Goal: Information Seeking & Learning: Learn about a topic

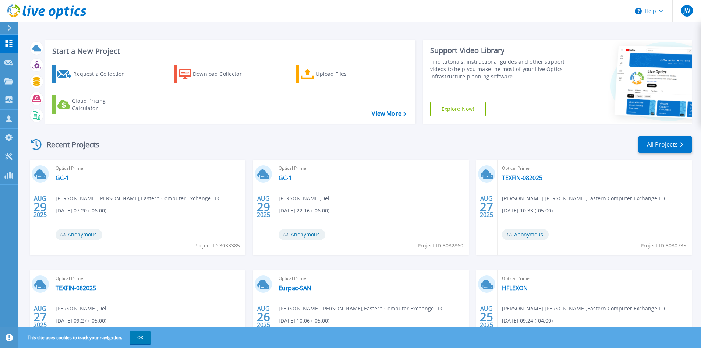
click at [19, 86] on div "Start a New Project Request a Collection Download Collector Upload Files Cloud …" at bounding box center [359, 192] width 682 height 385
click at [18, 85] on link "Projects Projects" at bounding box center [9, 81] width 18 height 19
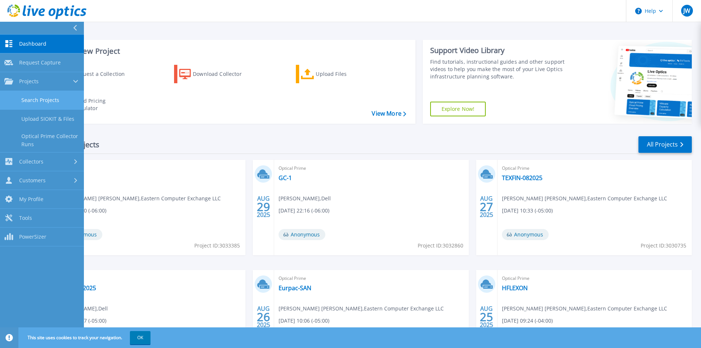
click at [51, 104] on link "Search Projects" at bounding box center [42, 100] width 84 height 19
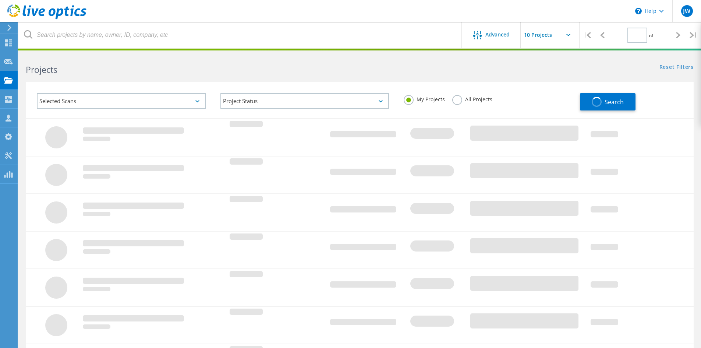
type input "1"
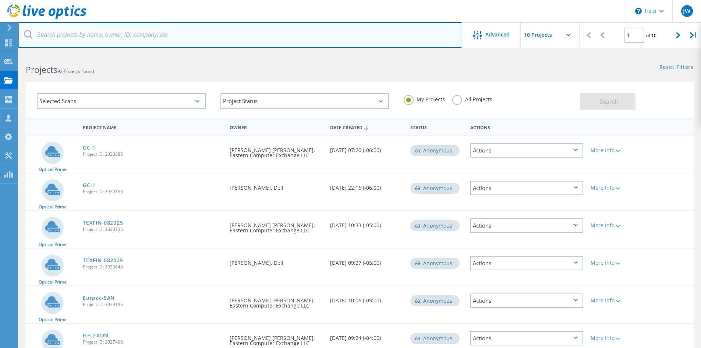
click at [145, 38] on input "text" at bounding box center [240, 35] width 444 height 26
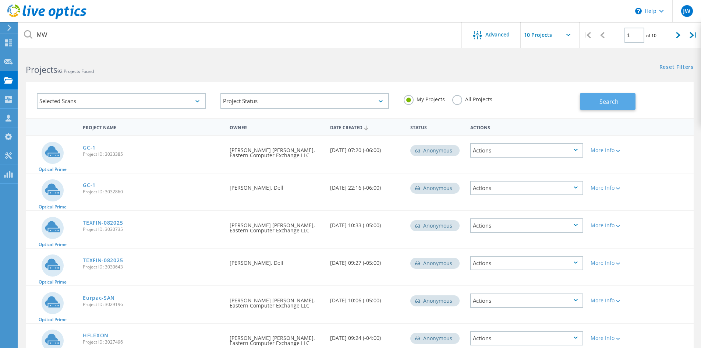
click at [624, 97] on button "Search" at bounding box center [608, 101] width 56 height 17
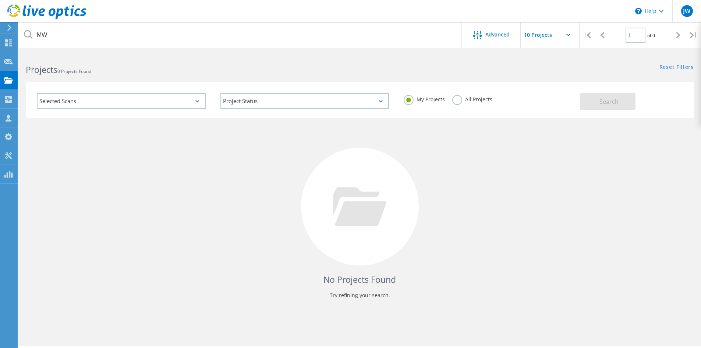
click at [683, 38] on div at bounding box center [677, 35] width 15 height 26
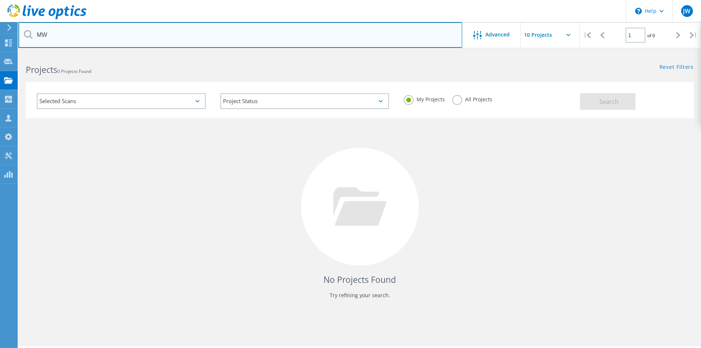
click at [259, 40] on input "MW" at bounding box center [240, 35] width 444 height 26
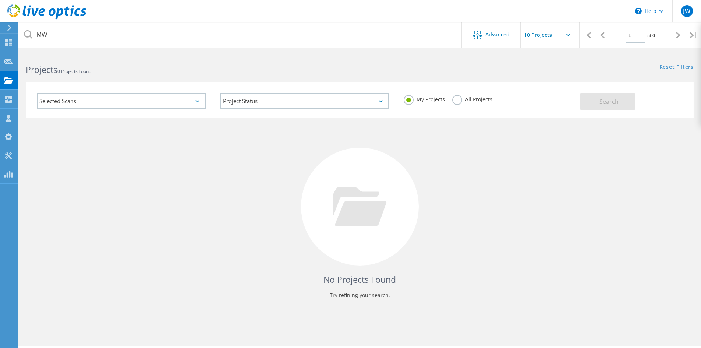
click at [181, 99] on div "Selected Scans" at bounding box center [121, 101] width 169 height 16
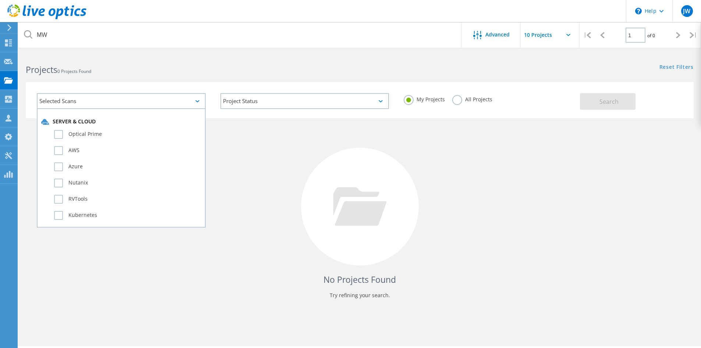
click at [169, 70] on h2 "Projects 0 Projects Found" at bounding box center [189, 70] width 326 height 12
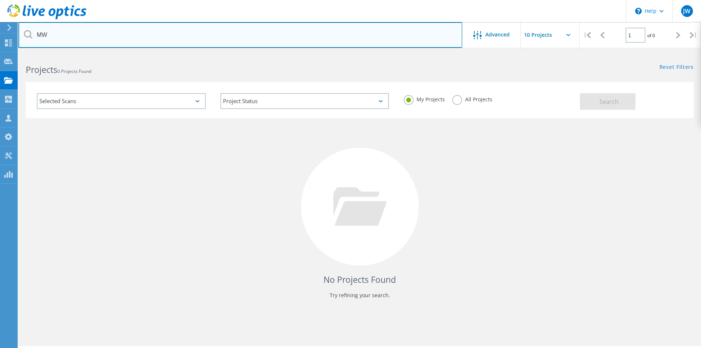
click at [177, 38] on input "MW" at bounding box center [240, 35] width 444 height 26
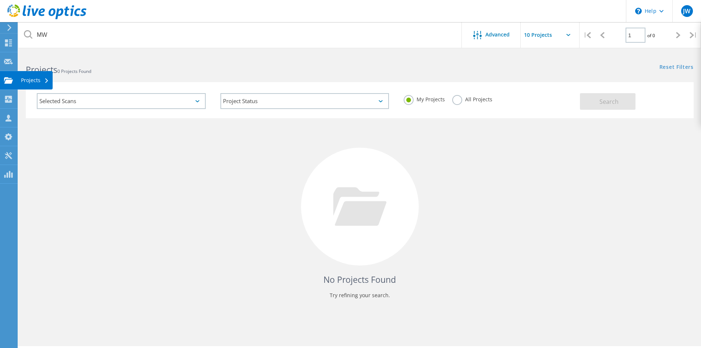
click at [12, 82] on use at bounding box center [8, 80] width 9 height 6
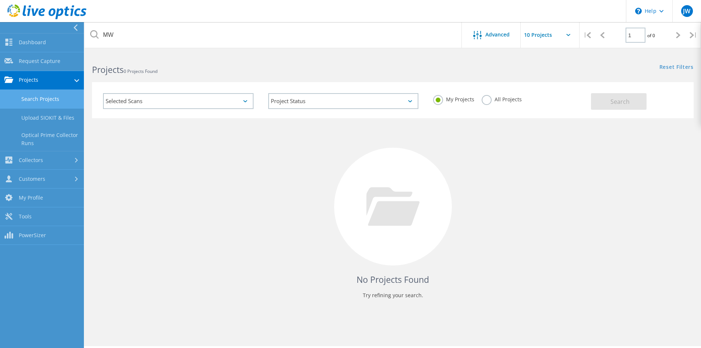
click at [67, 98] on link "Search Projects" at bounding box center [42, 99] width 84 height 19
click at [56, 100] on link "Search Projects" at bounding box center [42, 99] width 84 height 19
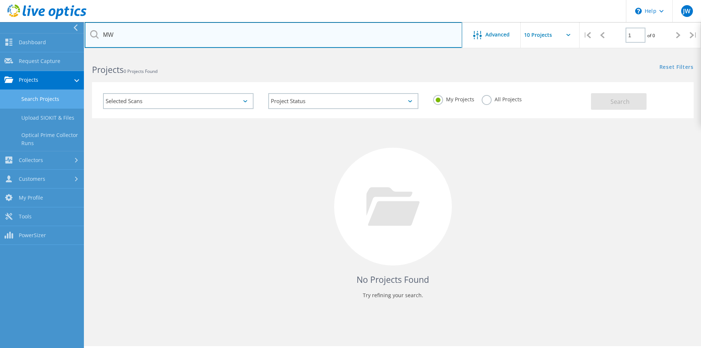
click at [131, 39] on input "MW" at bounding box center [273, 35] width 377 height 26
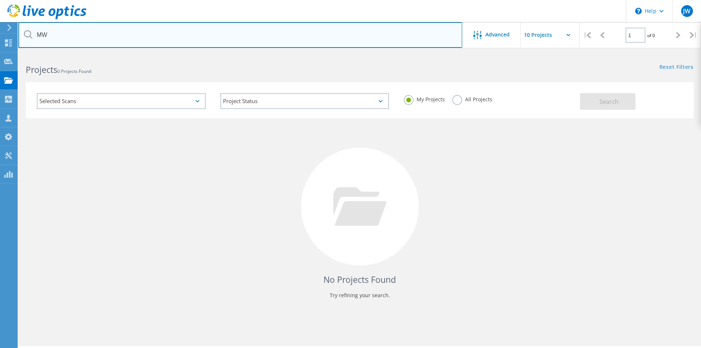
click at [147, 40] on input "MW" at bounding box center [240, 35] width 444 height 26
type input "M"
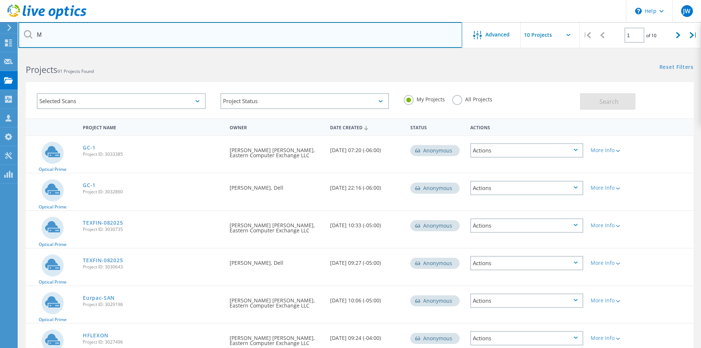
click at [145, 33] on input "M" at bounding box center [240, 35] width 444 height 26
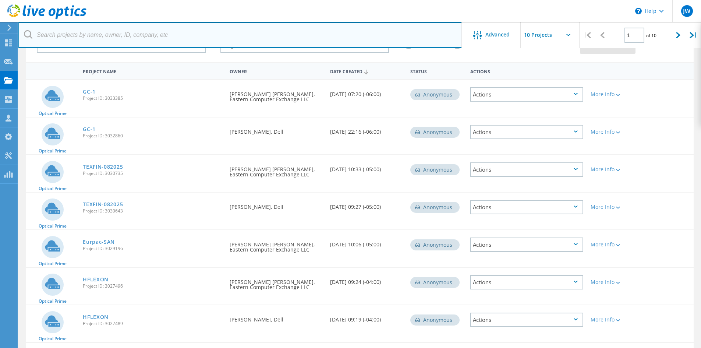
scroll to position [14, 0]
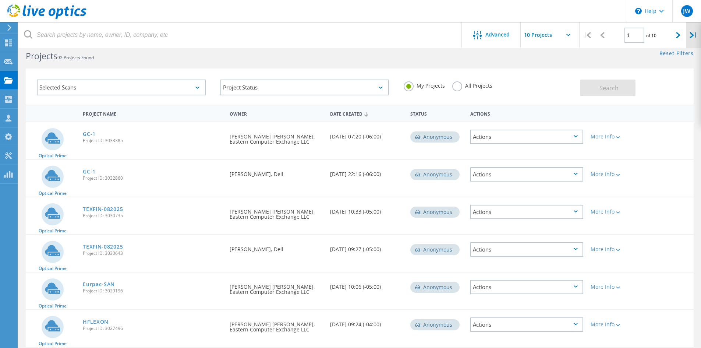
click at [689, 36] on icon at bounding box center [691, 35] width 4 height 6
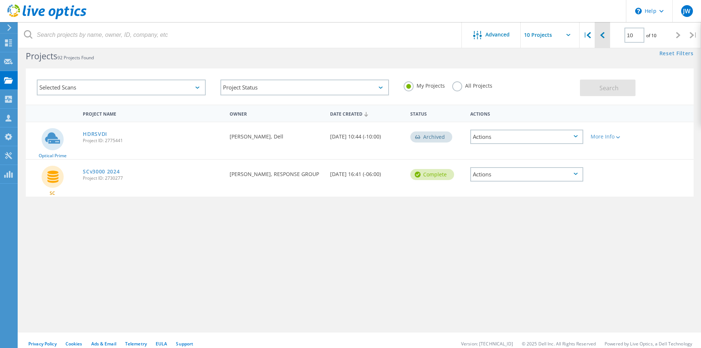
click at [605, 36] on div at bounding box center [601, 35] width 15 height 26
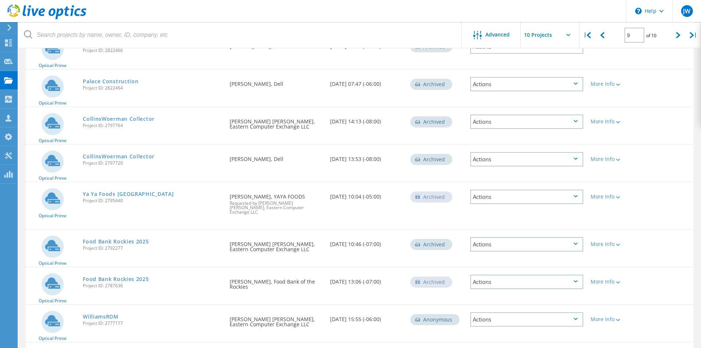
scroll to position [50, 0]
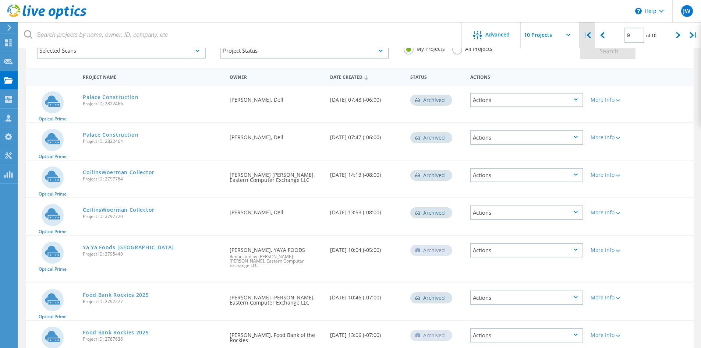
click at [594, 35] on div "|" at bounding box center [586, 35] width 15 height 26
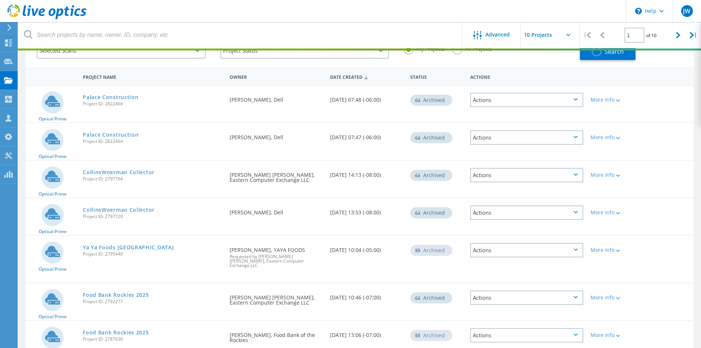
click at [594, 36] on div "|" at bounding box center [586, 35] width 15 height 26
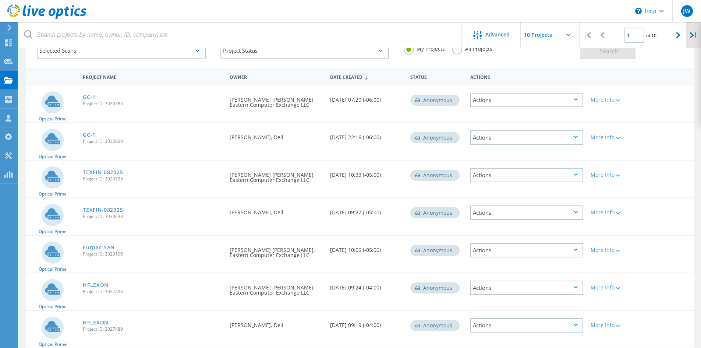
click at [685, 37] on div "|" at bounding box center [692, 35] width 15 height 26
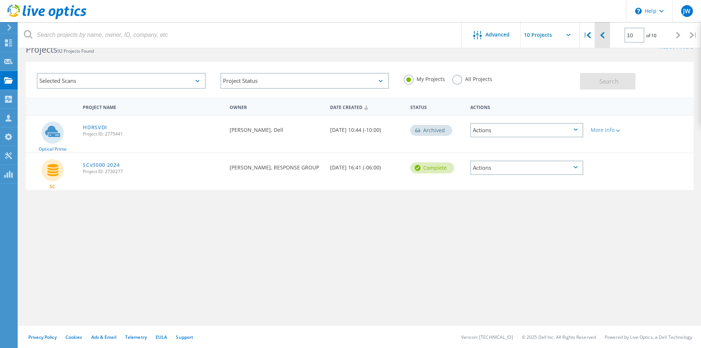
click at [603, 38] on icon at bounding box center [602, 35] width 4 height 6
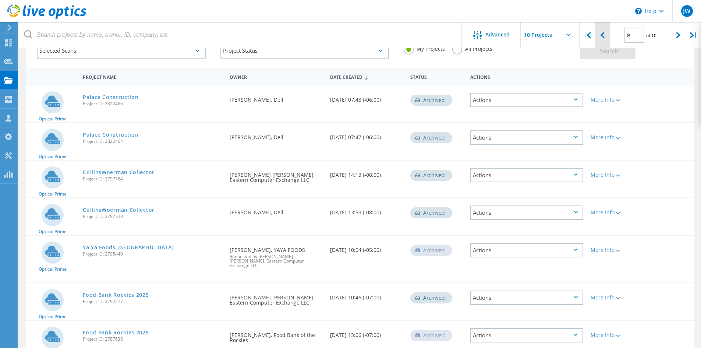
click at [603, 38] on icon at bounding box center [602, 35] width 4 height 6
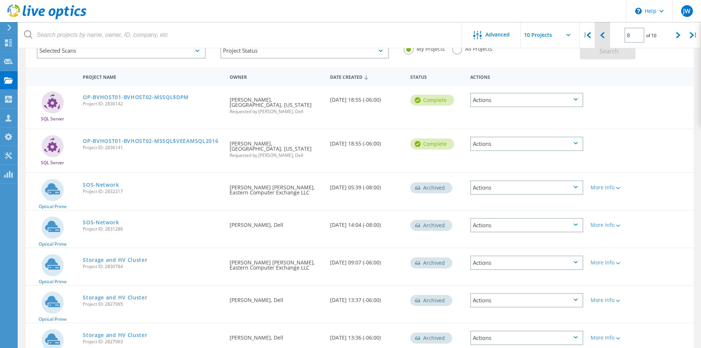
click at [603, 38] on icon at bounding box center [602, 35] width 4 height 6
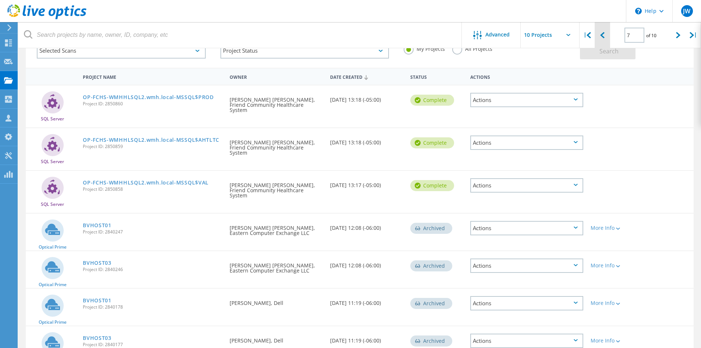
click at [603, 38] on icon at bounding box center [602, 35] width 4 height 6
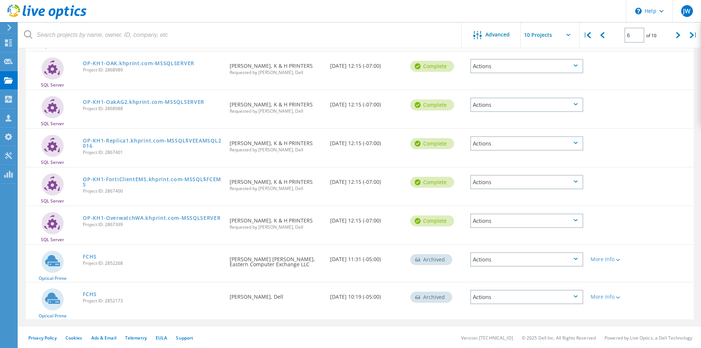
scroll to position [201, 0]
click at [602, 37] on icon at bounding box center [602, 35] width 4 height 6
type input "5"
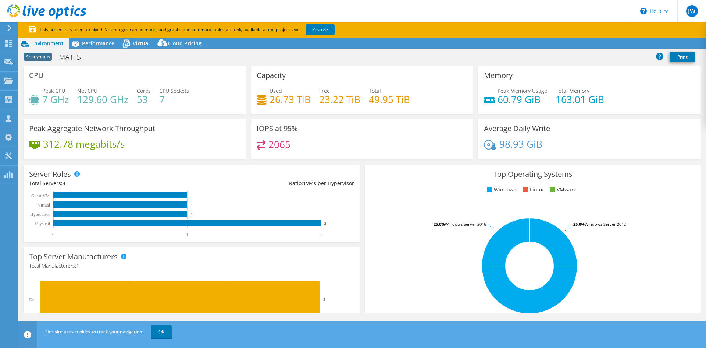
select select "USD"
click at [333, 28] on link "Restore" at bounding box center [320, 29] width 29 height 11
click at [140, 42] on span "Virtual" at bounding box center [141, 43] width 17 height 7
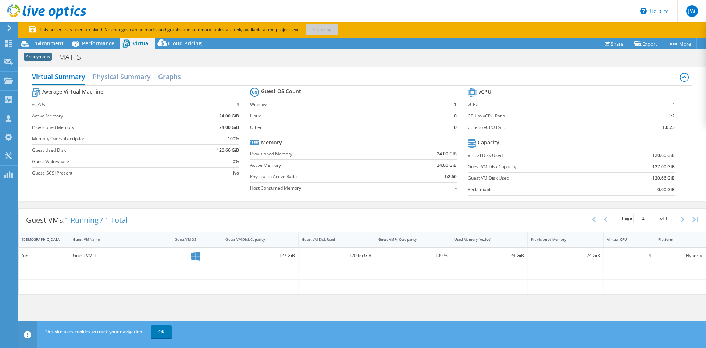
click at [323, 31] on p "This project has been archived. No changes can be made, and graphs and summary …" at bounding box center [209, 30] width 360 height 8
click at [95, 44] on span "Performance" at bounding box center [98, 43] width 32 height 7
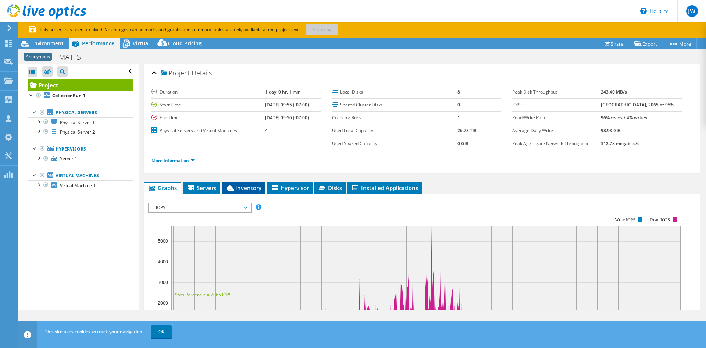
click at [252, 190] on span "Inventory" at bounding box center [243, 187] width 36 height 7
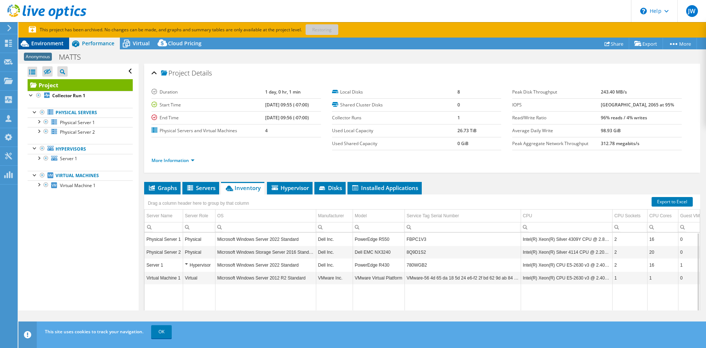
click at [50, 47] on div "Environment" at bounding box center [43, 44] width 51 height 12
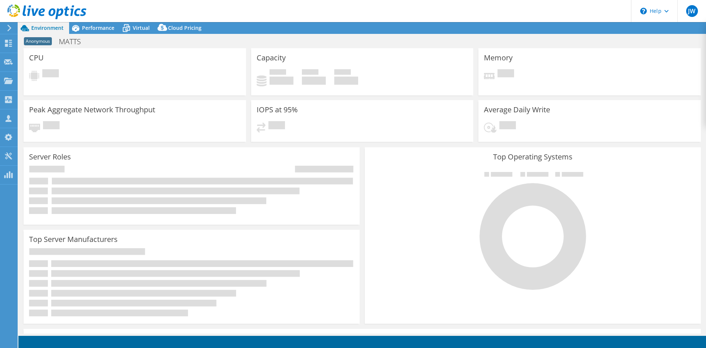
select select "USD"
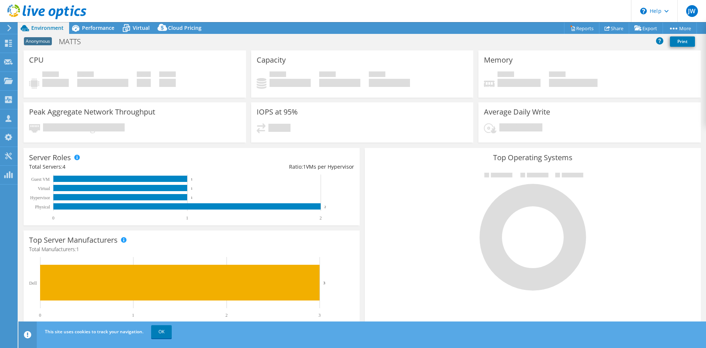
click at [404, 9] on header "JW Channel Partner Jackson Wiswall jacksonwiswall@ecei.com Eastern Computer Exc…" at bounding box center [353, 11] width 706 height 22
click at [368, 7] on header "JW Channel Partner Jackson Wiswall jacksonwiswall@ecei.com Eastern Computer Exc…" at bounding box center [353, 11] width 706 height 22
click at [163, 330] on link "OK" at bounding box center [161, 331] width 21 height 13
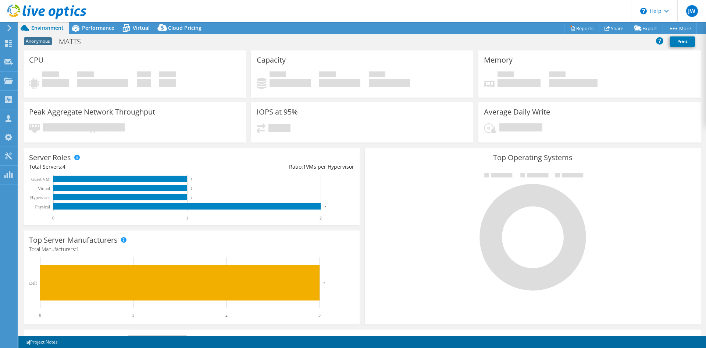
click at [199, 43] on div "Anonymous MATTS Print" at bounding box center [362, 42] width 688 height 14
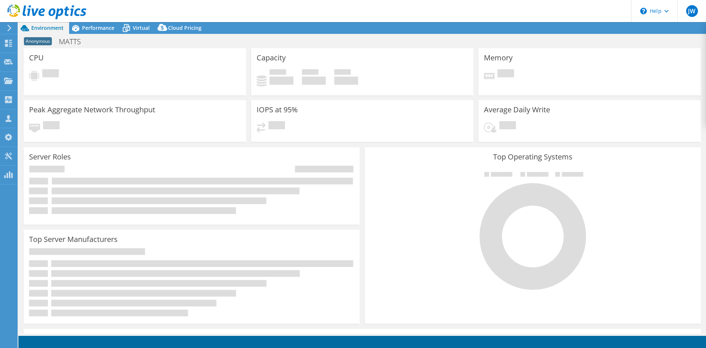
select select "USD"
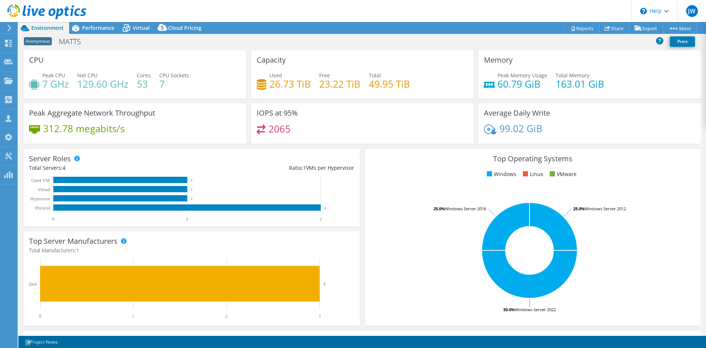
click at [282, 80] on h4 "26.73 TiB" at bounding box center [290, 84] width 41 height 8
click at [340, 86] on h4 "23.22 TiB" at bounding box center [339, 84] width 41 height 8
click at [392, 83] on h4 "49.95 TiB" at bounding box center [389, 84] width 41 height 8
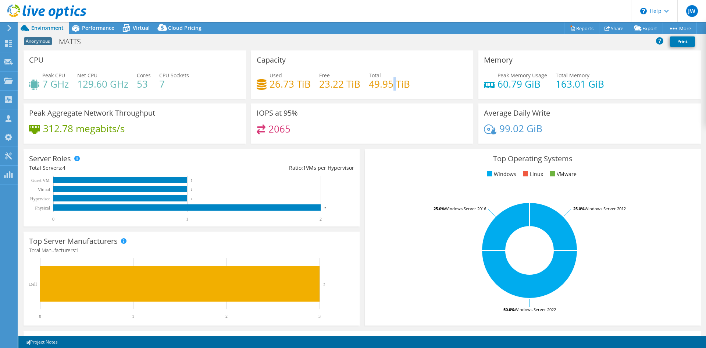
click at [392, 83] on h4 "49.95 TiB" at bounding box center [389, 84] width 41 height 8
click at [375, 83] on h4 "49.95 TiB" at bounding box center [389, 84] width 41 height 8
click at [337, 85] on h4 "23.22 TiB" at bounding box center [339, 84] width 41 height 8
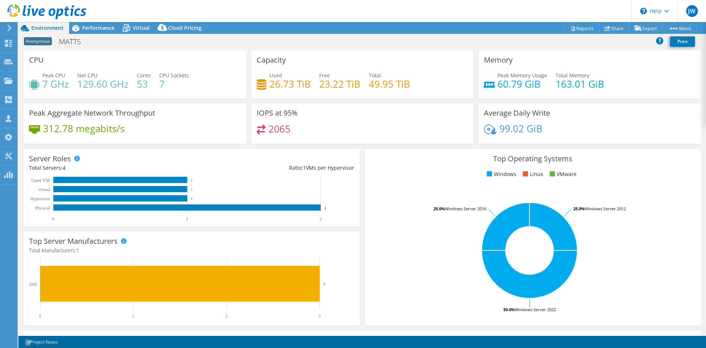
click at [285, 85] on h4 "26.73 TiB" at bounding box center [290, 84] width 41 height 8
click at [327, 83] on h4 "23.22 TiB" at bounding box center [339, 84] width 41 height 8
click at [397, 84] on h4 "49.95 TiB" at bounding box center [389, 84] width 41 height 8
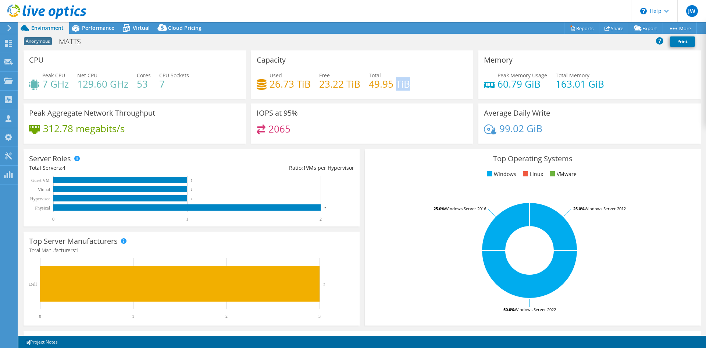
click at [397, 84] on h4 "49.95 TiB" at bounding box center [389, 84] width 41 height 8
click at [370, 84] on h4 "49.95 TiB" at bounding box center [389, 84] width 41 height 8
click at [411, 72] on div "Used 26.73 TiB Free 23.22 TiB Total 49.95 TiB" at bounding box center [362, 83] width 211 height 24
click at [78, 27] on icon at bounding box center [75, 28] width 7 height 7
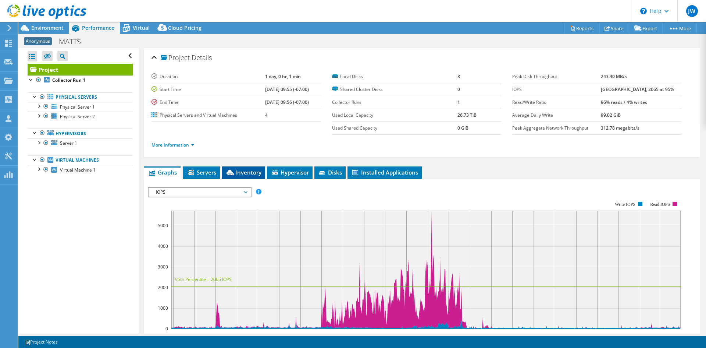
click at [252, 170] on span "Inventory" at bounding box center [243, 171] width 36 height 7
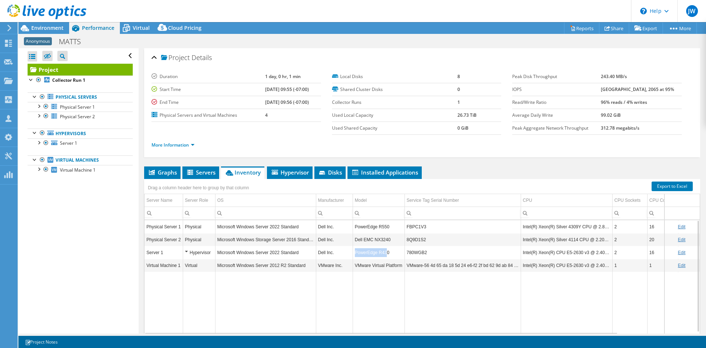
drag, startPoint x: 386, startPoint y: 251, endPoint x: 356, endPoint y: 250, distance: 30.2
click at [356, 250] on td "PowerEdge R430" at bounding box center [379, 252] width 52 height 13
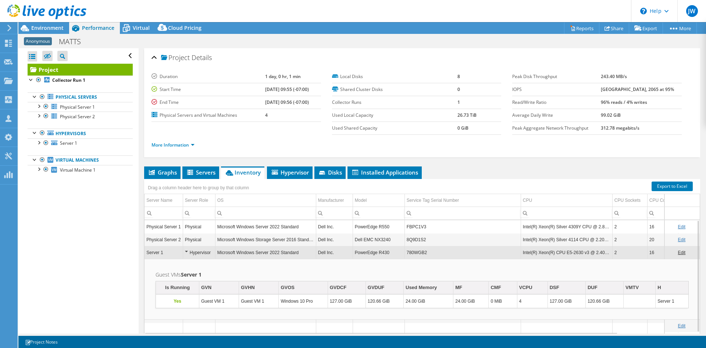
click at [384, 252] on td "PowerEdge R430" at bounding box center [379, 252] width 52 height 13
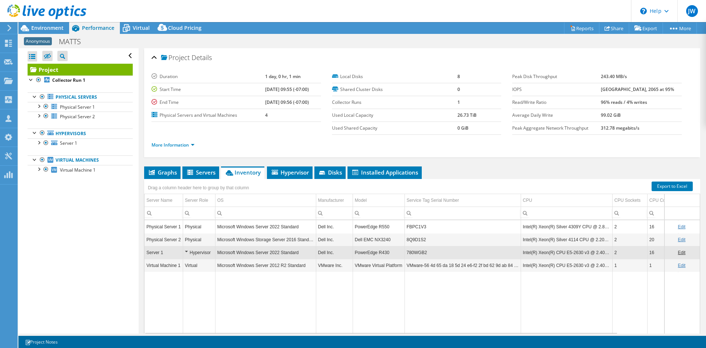
click at [388, 272] on td "Data grid" at bounding box center [379, 302] width 52 height 63
click at [352, 242] on td "Dell Inc." at bounding box center [334, 239] width 37 height 13
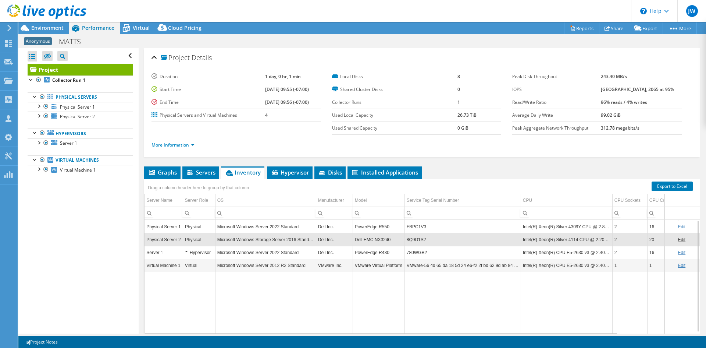
click at [171, 236] on td "Physical Server 2" at bounding box center [164, 239] width 38 height 13
click at [167, 239] on td "Physical Server 2" at bounding box center [164, 239] width 38 height 13
click at [225, 243] on td "Microsoft Windows Storage Server 2016 Standard" at bounding box center [265, 239] width 101 height 13
click at [207, 243] on div "Physical" at bounding box center [199, 239] width 28 height 9
click at [531, 241] on td "Intel(R) Xeon(R) Silver 4114 CPU @ 2.20GHz" at bounding box center [567, 239] width 92 height 13
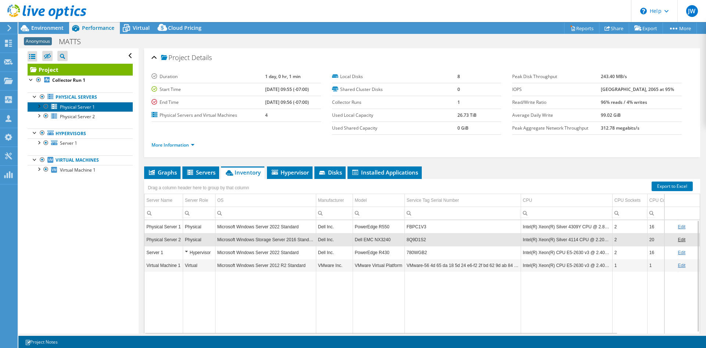
click at [92, 106] on span "Physical Server 1" at bounding box center [77, 107] width 35 height 6
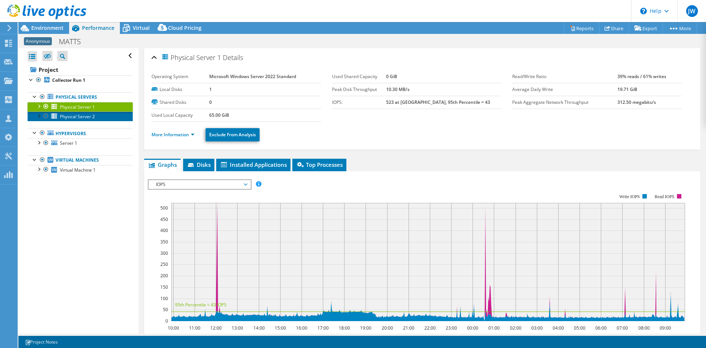
click at [78, 117] on span "Physical Server 2" at bounding box center [77, 116] width 35 height 6
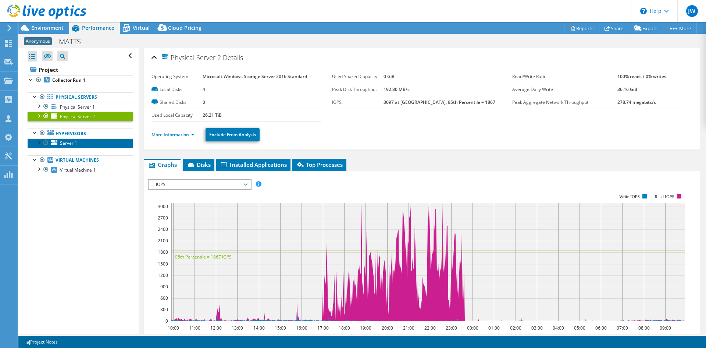
click at [83, 145] on link "Server 1" at bounding box center [80, 143] width 105 height 10
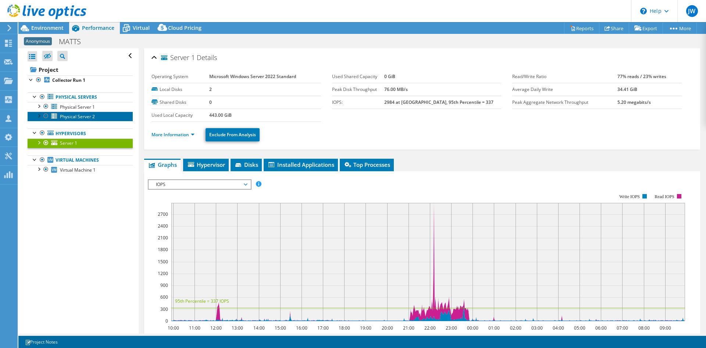
click at [106, 116] on link "Physical Server 2" at bounding box center [80, 116] width 105 height 10
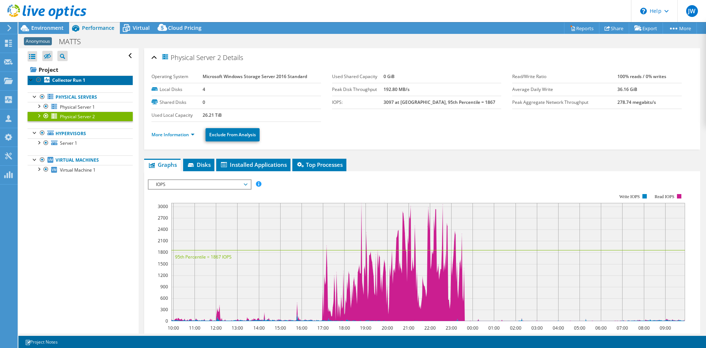
click at [56, 83] on b "Collector Run 1" at bounding box center [68, 80] width 33 height 6
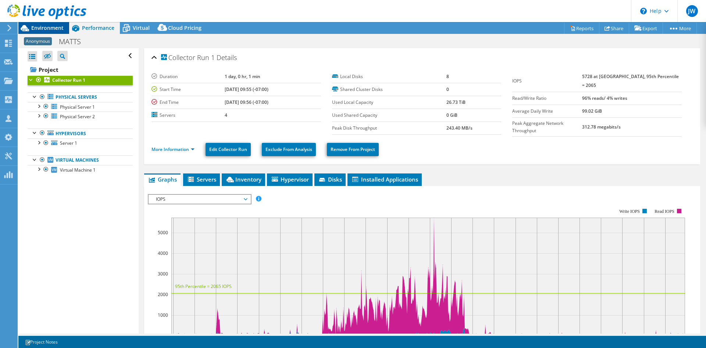
click at [58, 27] on span "Environment" at bounding box center [47, 27] width 32 height 7
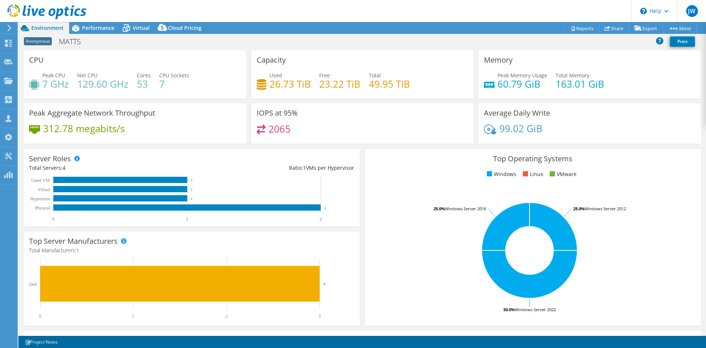
click at [274, 83] on h4 "26.73 TiB" at bounding box center [290, 84] width 41 height 8
click at [291, 83] on h4 "26.73 TiB" at bounding box center [290, 84] width 41 height 8
drag, startPoint x: 258, startPoint y: 86, endPoint x: 399, endPoint y: 95, distance: 140.8
click at [399, 95] on div "Capacity Used 26.73 TiB Free 23.22 TiB Total 49.95 TiB" at bounding box center [362, 74] width 222 height 48
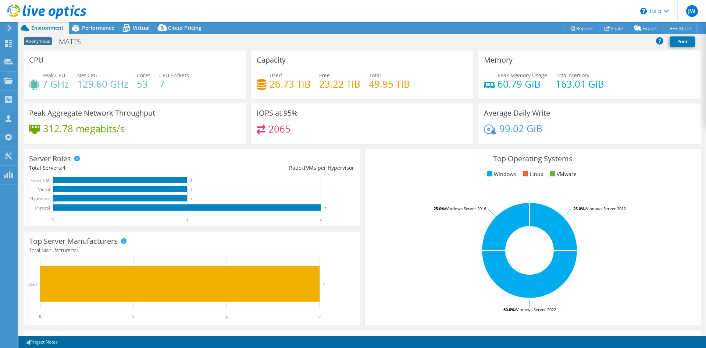
click at [414, 88] on div "Used 26.73 TiB Free 23.22 TiB Total 49.95 TiB" at bounding box center [362, 83] width 211 height 24
drag, startPoint x: 416, startPoint y: 87, endPoint x: 246, endPoint y: 88, distance: 169.5
click at [249, 88] on div "Capacity Used 26.73 TiB Free 23.22 TiB Total 49.95 TiB" at bounding box center [363, 74] width 228 height 48
drag, startPoint x: 315, startPoint y: 81, endPoint x: 321, endPoint y: 81, distance: 5.9
click at [314, 81] on div "Used 26.73 TiB Free 23.22 TiB Total 49.95 TiB" at bounding box center [362, 83] width 211 height 24
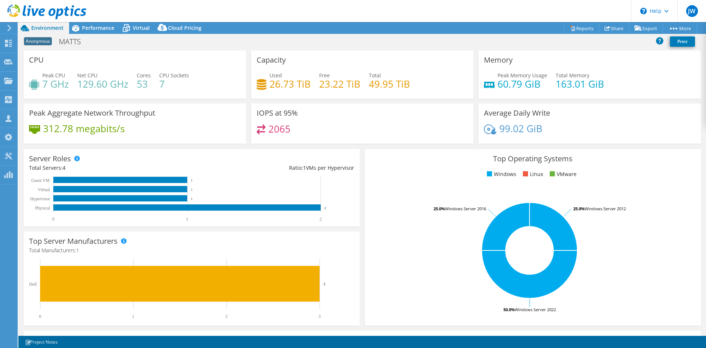
click at [409, 82] on div "Used 26.73 TiB Free 23.22 TiB Total 49.95 TiB" at bounding box center [362, 83] width 211 height 24
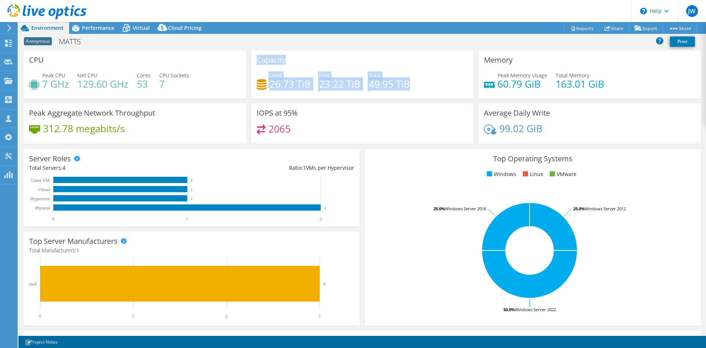
drag, startPoint x: 425, startPoint y: 82, endPoint x: 227, endPoint y: 80, distance: 198.6
click at [227, 80] on div "CPU Peak CPU 7 GHz Net CPU 129.60 GHz Cores 53 CPU Sockets 7 Capacity Used 26.7…" at bounding box center [362, 99] width 683 height 98
click at [330, 80] on h4 "23.22 TiB" at bounding box center [339, 84] width 41 height 8
drag, startPoint x: 411, startPoint y: 82, endPoint x: 246, endPoint y: 82, distance: 164.4
click at [249, 82] on div "Capacity Used 26.73 TiB Free 23.22 TiB Total 49.95 TiB" at bounding box center [363, 74] width 228 height 48
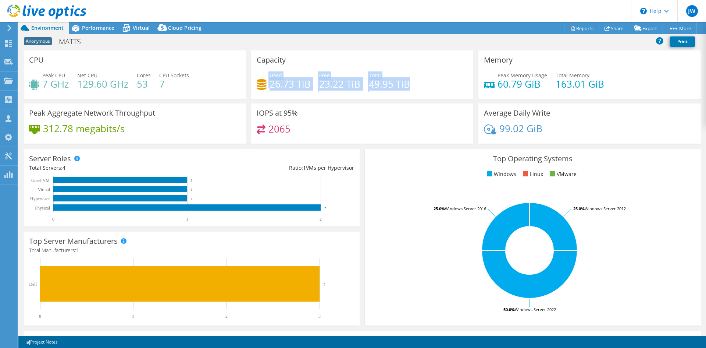
click at [357, 82] on h4 "23.22 TiB" at bounding box center [339, 84] width 41 height 8
drag, startPoint x: 266, startPoint y: 81, endPoint x: 311, endPoint y: 87, distance: 45.6
click at [311, 87] on div "Used 26.73 TiB Free 23.22 TiB Total 49.95 TiB" at bounding box center [362, 83] width 211 height 24
click at [293, 83] on h4 "26.73 TiB" at bounding box center [290, 84] width 41 height 8
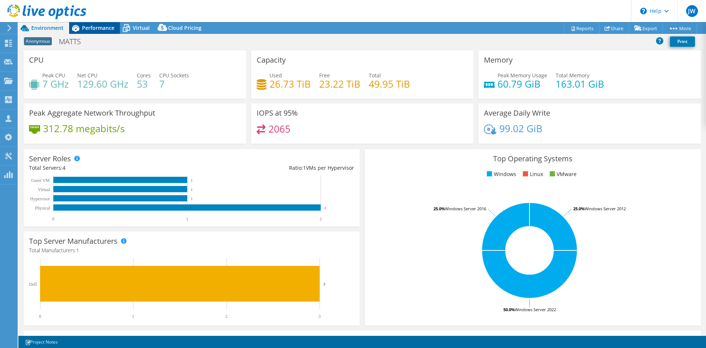
click at [106, 28] on span "Performance" at bounding box center [98, 27] width 32 height 7
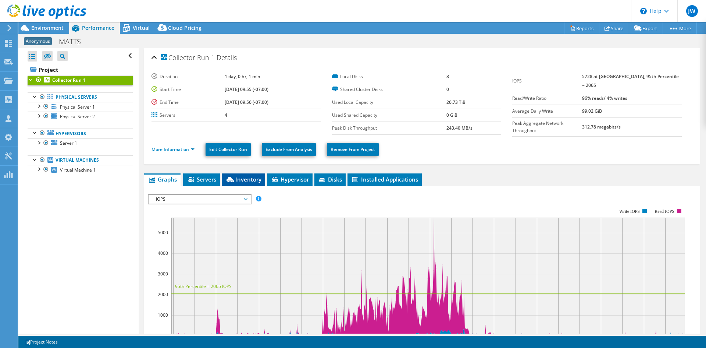
click at [261, 176] on span "Inventory" at bounding box center [243, 178] width 36 height 7
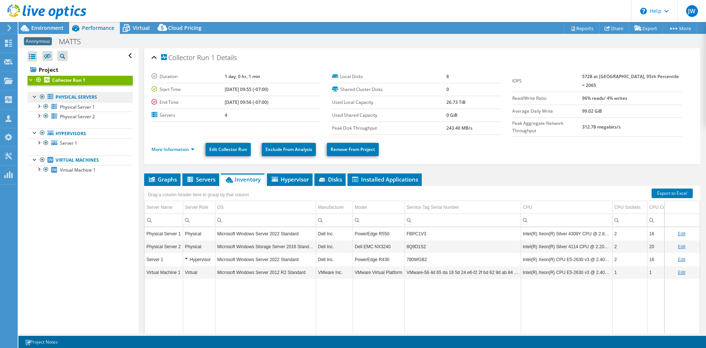
click at [77, 99] on link "Physical Servers" at bounding box center [80, 97] width 105 height 10
click at [77, 106] on span "Physical Server 1" at bounding box center [77, 107] width 35 height 6
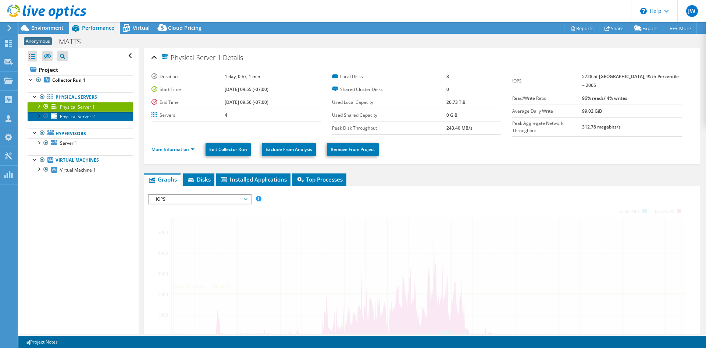
click at [77, 118] on span "Physical Server 2" at bounding box center [77, 116] width 35 height 6
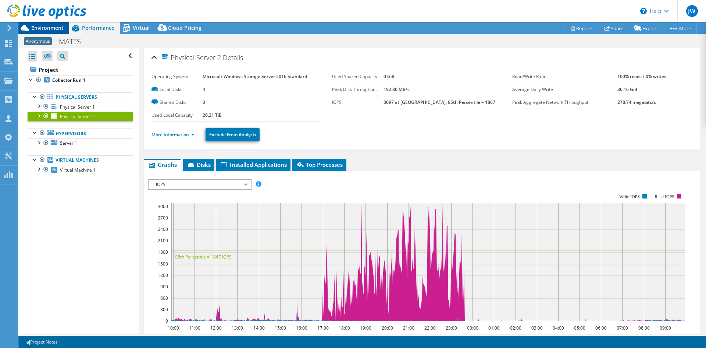
click at [47, 33] on div "Environment" at bounding box center [43, 28] width 51 height 12
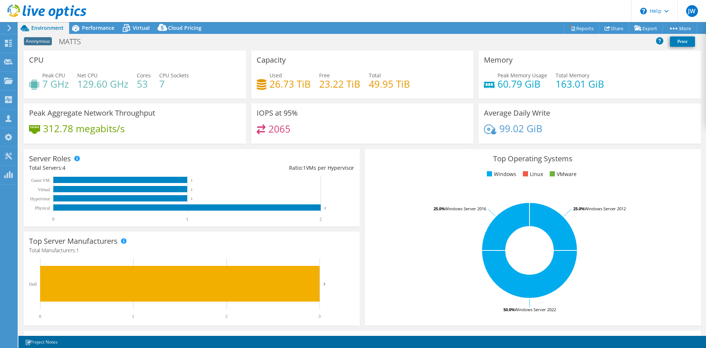
click at [51, 30] on span "Environment" at bounding box center [47, 27] width 32 height 7
click at [353, 285] on div "Top Server Manufacturers Manufacturers are shown for physical servers and hyper…" at bounding box center [192, 278] width 336 height 94
click at [90, 30] on span "Performance" at bounding box center [98, 27] width 32 height 7
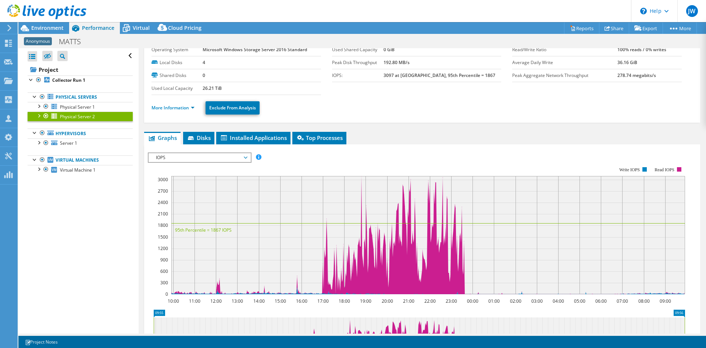
scroll to position [37, 0]
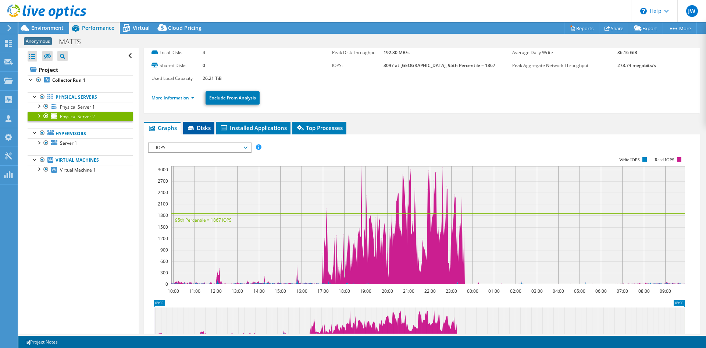
click at [203, 127] on span "Disks" at bounding box center [199, 127] width 24 height 7
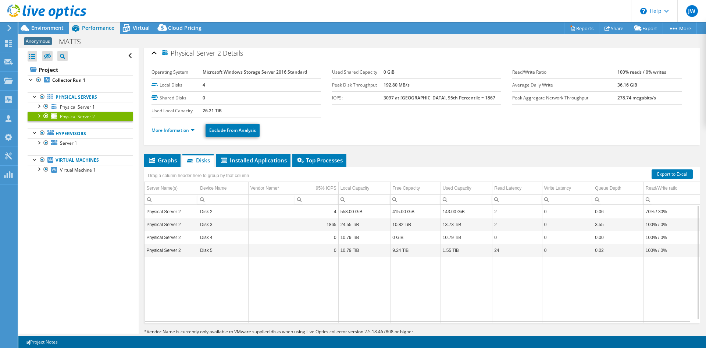
scroll to position [0, 0]
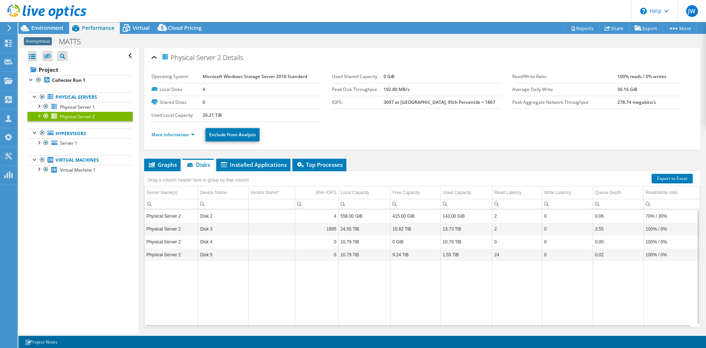
click at [106, 29] on span "Performance" at bounding box center [98, 27] width 32 height 7
click at [90, 82] on link "Collector Run 1" at bounding box center [80, 80] width 105 height 10
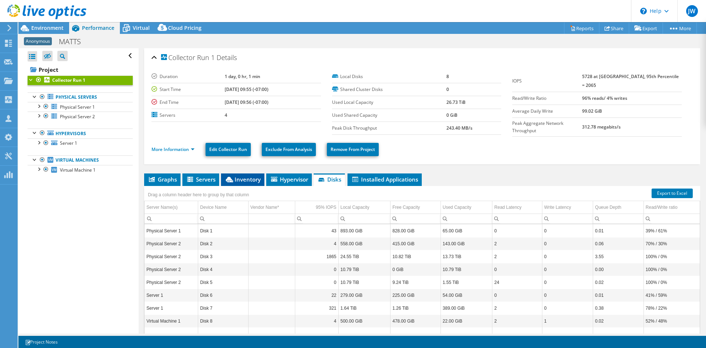
click at [252, 179] on span "Inventory" at bounding box center [243, 178] width 36 height 7
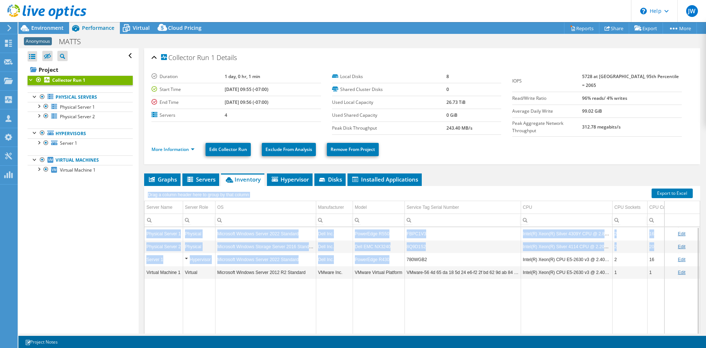
drag, startPoint x: 392, startPoint y: 258, endPoint x: 145, endPoint y: 232, distance: 248.1
click at [145, 232] on div "Drag a column header here to group by that column Server Name Server Role OS Ma…" at bounding box center [422, 264] width 556 height 156
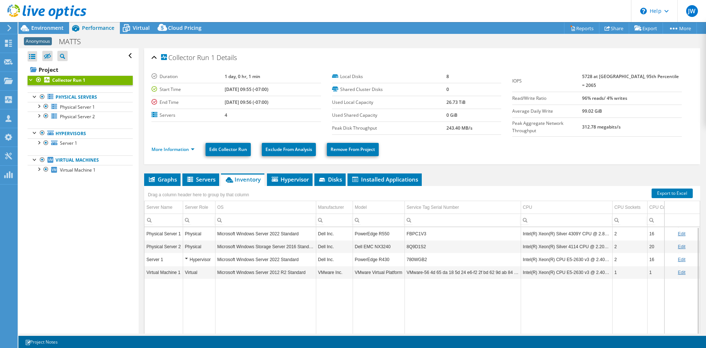
click at [431, 256] on td "780WGB2" at bounding box center [463, 259] width 116 height 13
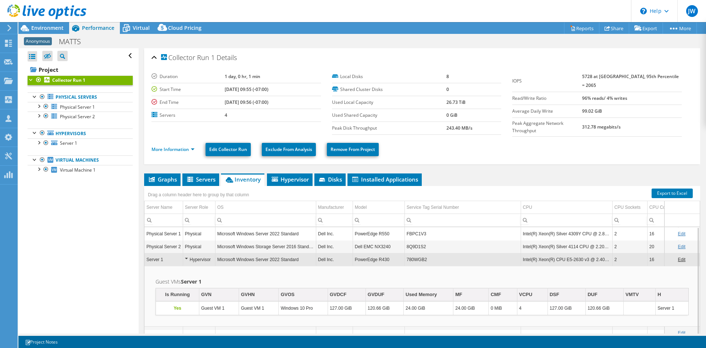
click at [428, 254] on td "780WGB2" at bounding box center [463, 259] width 116 height 13
